Goal: Check status: Check status

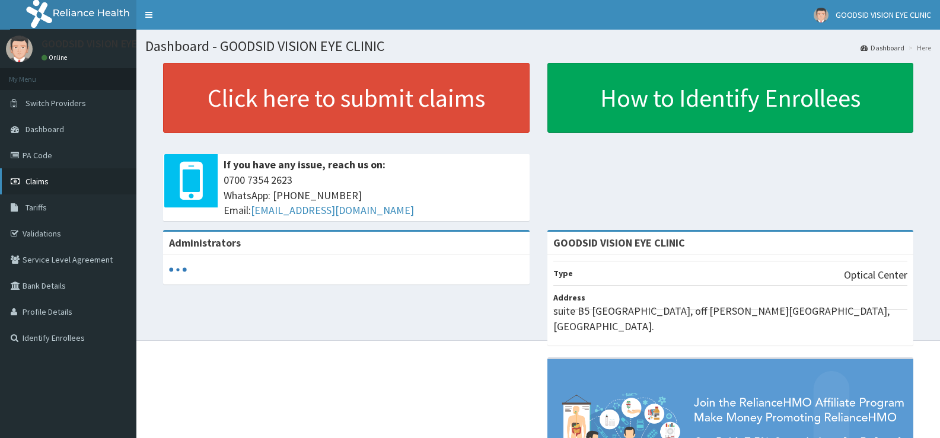
click at [59, 179] on link "Claims" at bounding box center [68, 182] width 136 height 26
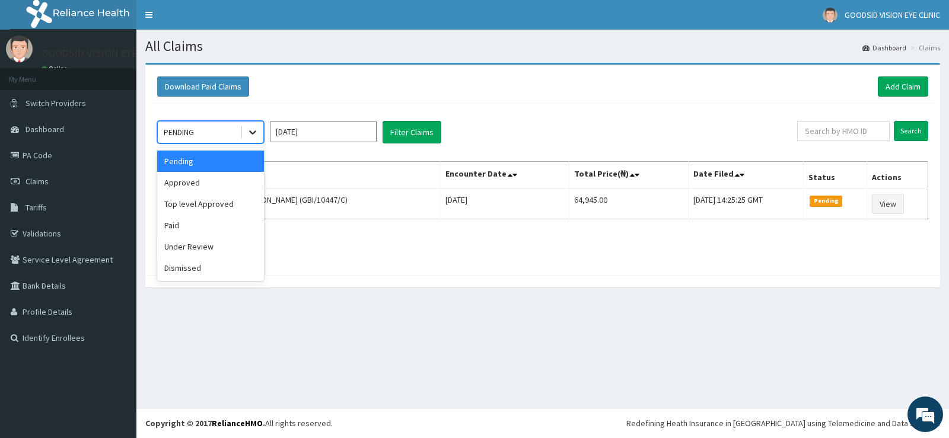
click at [255, 138] on icon at bounding box center [253, 132] width 12 height 12
click at [222, 186] on div "Approved" at bounding box center [210, 182] width 107 height 21
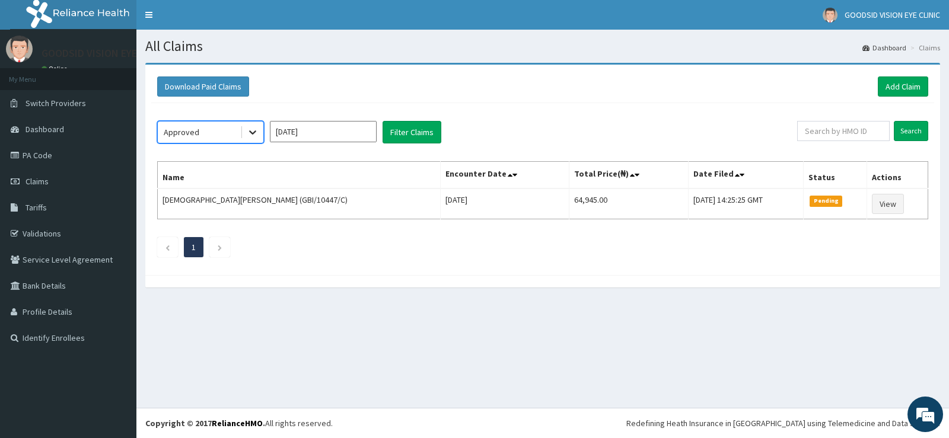
click at [255, 132] on icon at bounding box center [252, 133] width 7 height 4
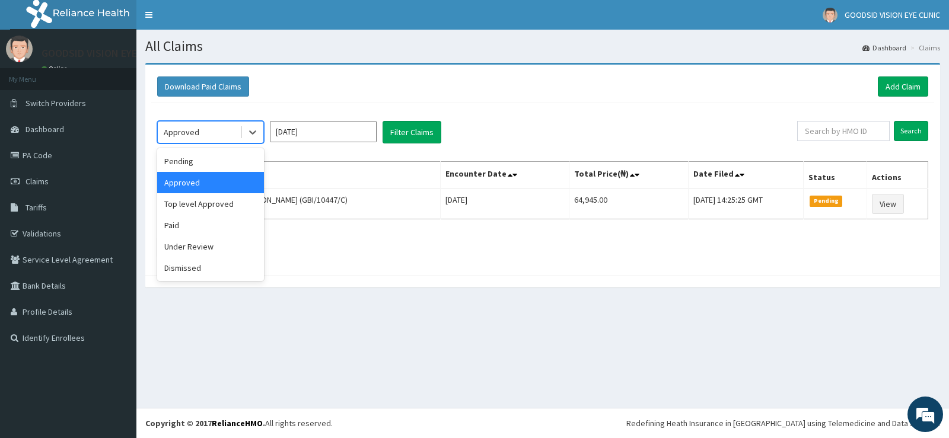
click at [234, 184] on div "Approved" at bounding box center [210, 182] width 107 height 21
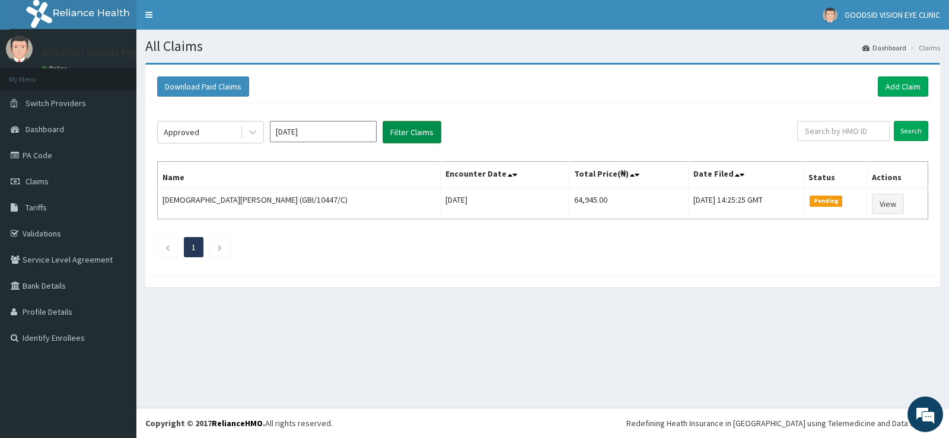
click at [405, 136] on button "Filter Claims" at bounding box center [412, 132] width 59 height 23
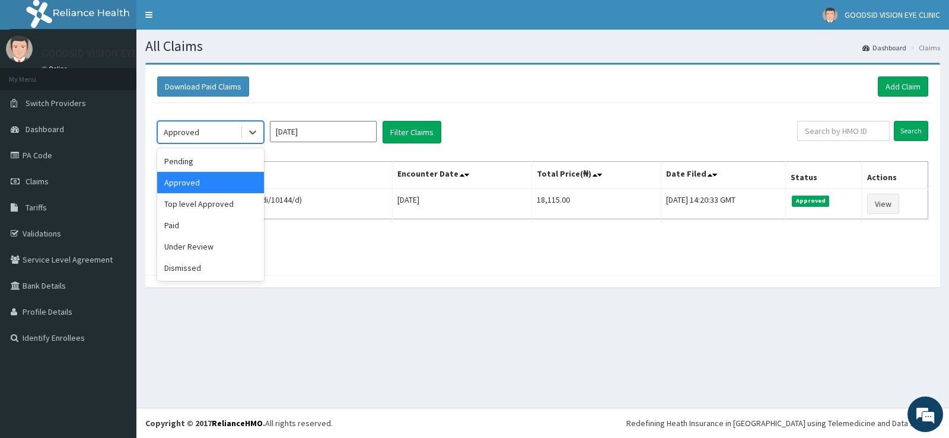
click at [223, 128] on div "Approved" at bounding box center [199, 132] width 82 height 19
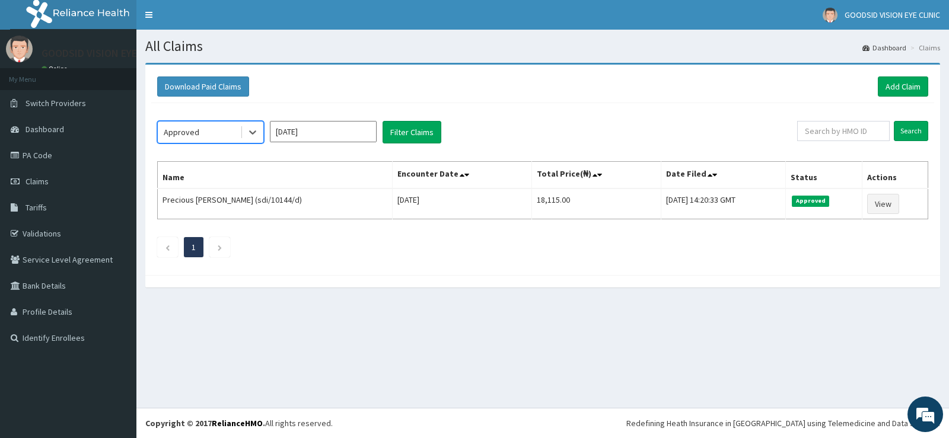
click at [223, 128] on div "Approved" at bounding box center [199, 132] width 82 height 19
click at [225, 128] on div "Approved" at bounding box center [199, 132] width 82 height 19
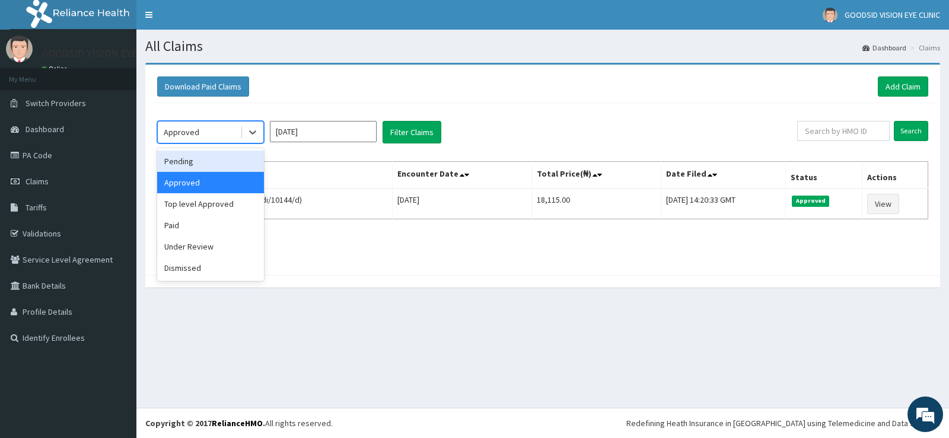
click at [206, 167] on div "Pending" at bounding box center [210, 161] width 107 height 21
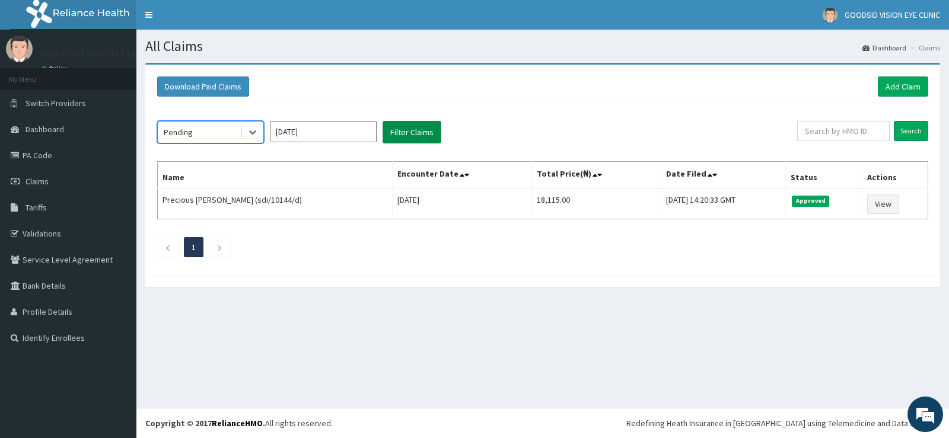
click at [397, 138] on button "Filter Claims" at bounding box center [412, 132] width 59 height 23
